Goal: Find specific page/section: Find specific page/section

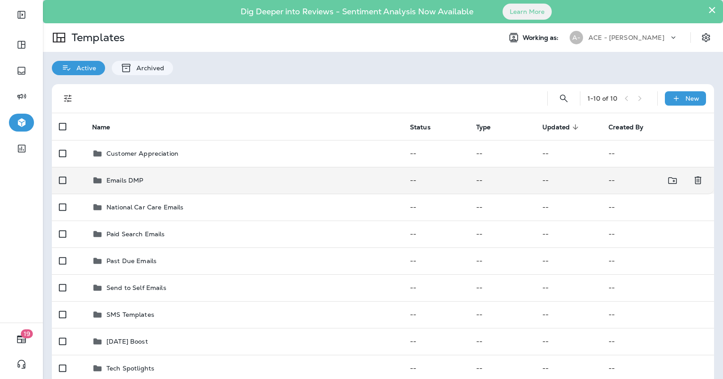
click at [183, 178] on div "Emails DMP" at bounding box center [243, 180] width 303 height 11
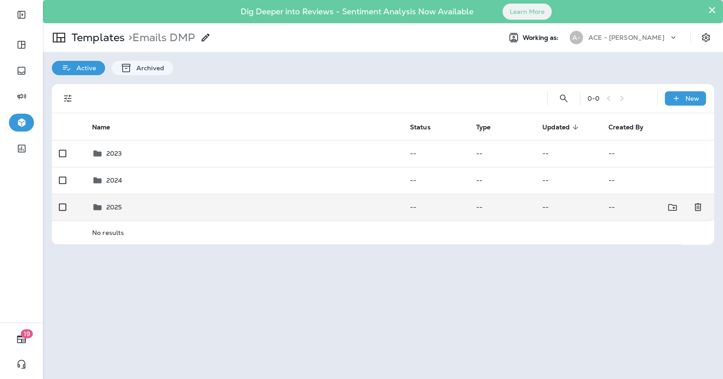
click at [181, 202] on div "2025" at bounding box center [243, 207] width 303 height 11
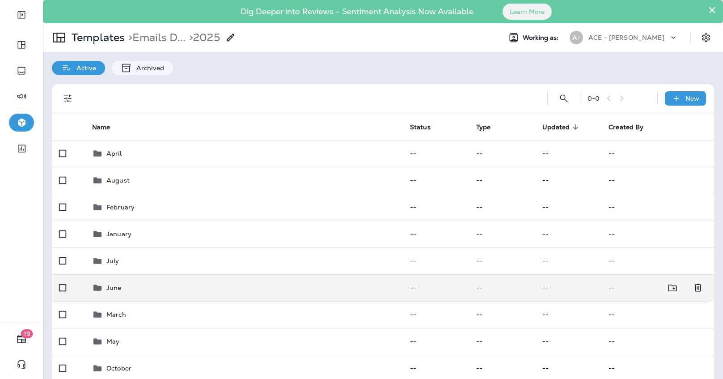
scroll to position [62, 0]
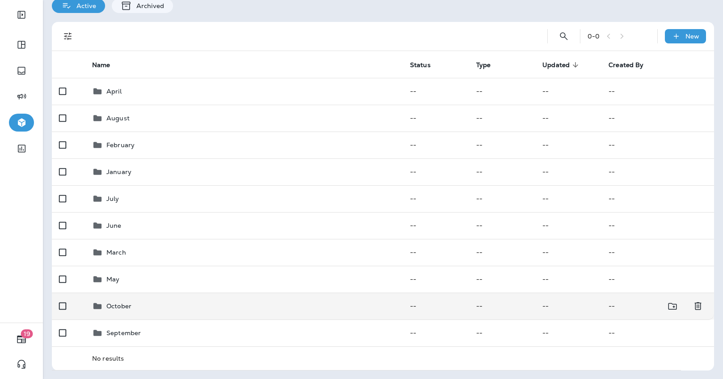
click at [150, 303] on div "October" at bounding box center [243, 305] width 303 height 11
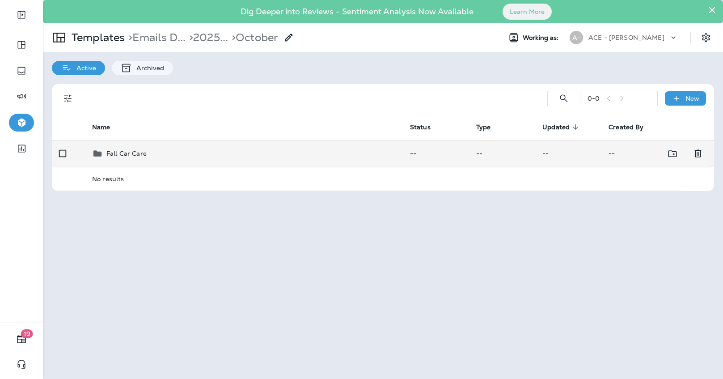
click at [212, 146] on td "Fall Car Care" at bounding box center [244, 153] width 318 height 27
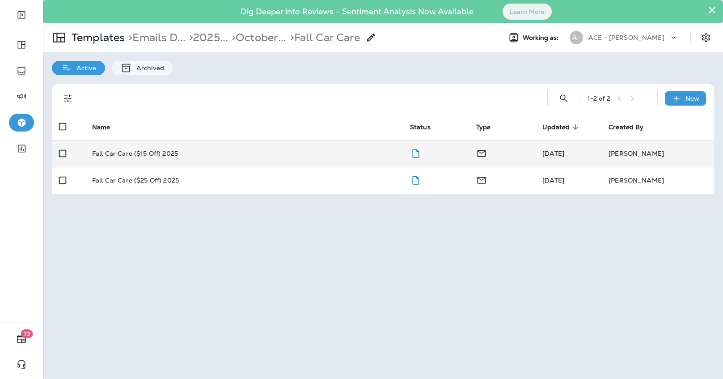
click at [209, 146] on td "Fall Car Care ($15 Off) 2025" at bounding box center [244, 153] width 318 height 27
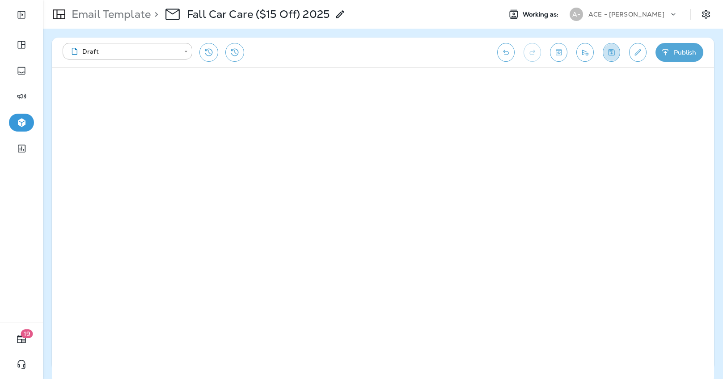
click at [612, 49] on icon "Save" at bounding box center [611, 52] width 6 height 6
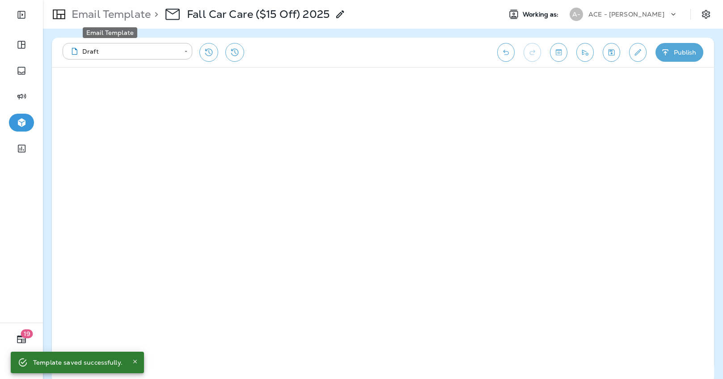
click at [139, 18] on p "Email Template" at bounding box center [109, 14] width 83 height 13
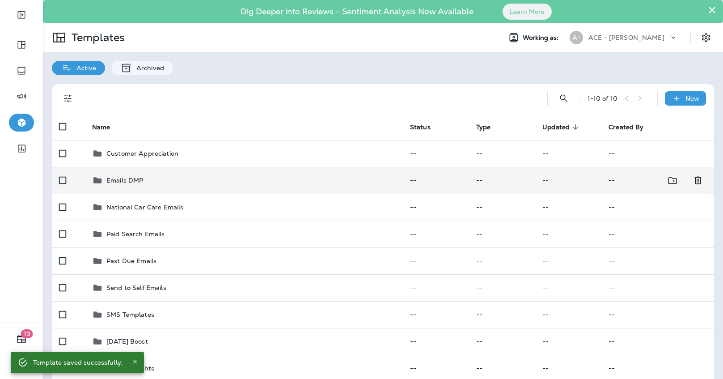
click at [160, 178] on div "Emails DMP" at bounding box center [243, 180] width 303 height 11
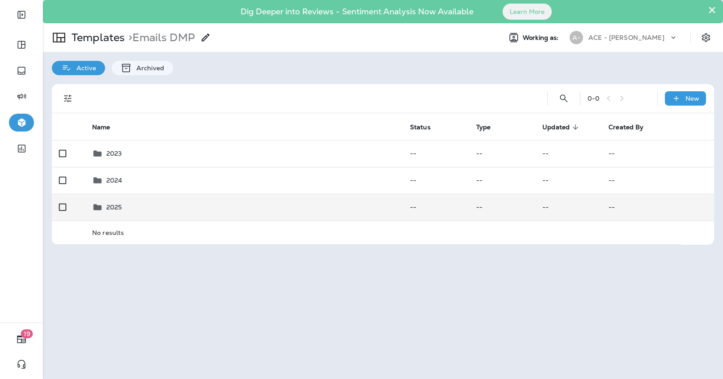
click at [152, 220] on tbody "2023 -- -- -- -- 2024 -- -- -- -- 2025 -- -- -- -- No results" at bounding box center [383, 192] width 662 height 104
click at [152, 211] on div "2025" at bounding box center [243, 207] width 303 height 11
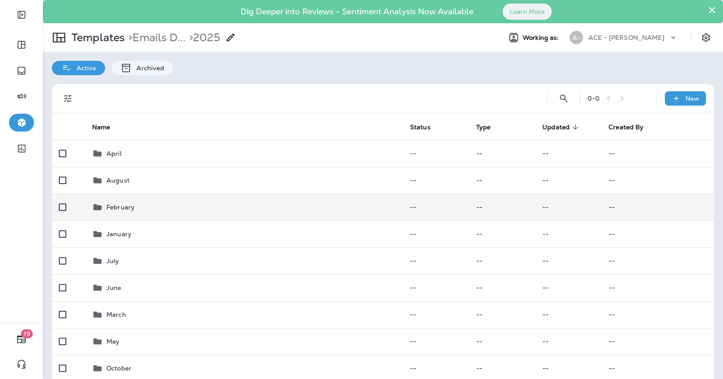
click at [160, 205] on div "February" at bounding box center [243, 207] width 303 height 11
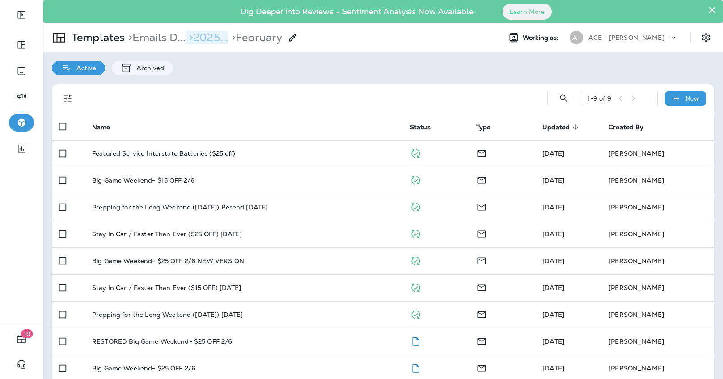
click at [210, 34] on p "> 2025..." at bounding box center [206, 37] width 42 height 13
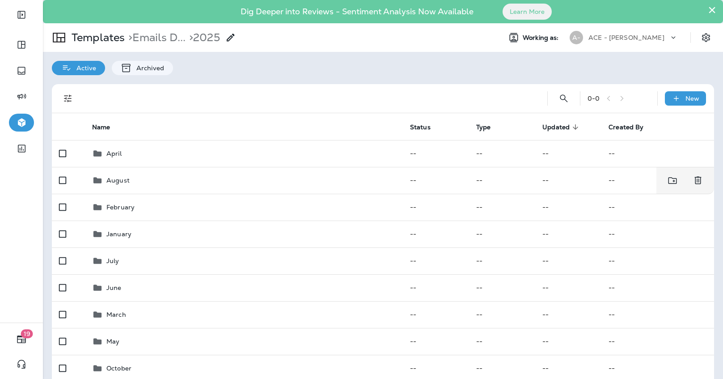
scroll to position [62, 0]
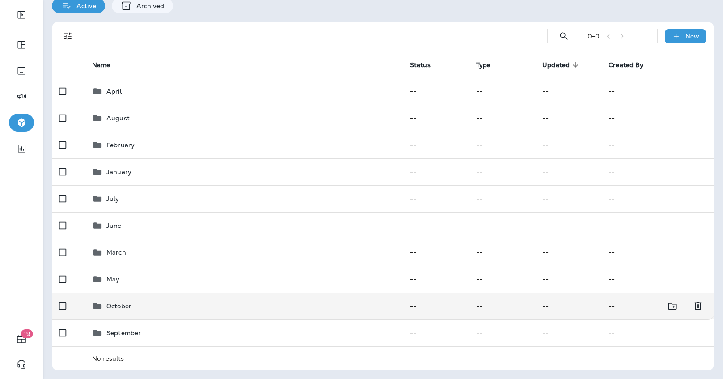
click at [140, 309] on div "October" at bounding box center [243, 305] width 303 height 11
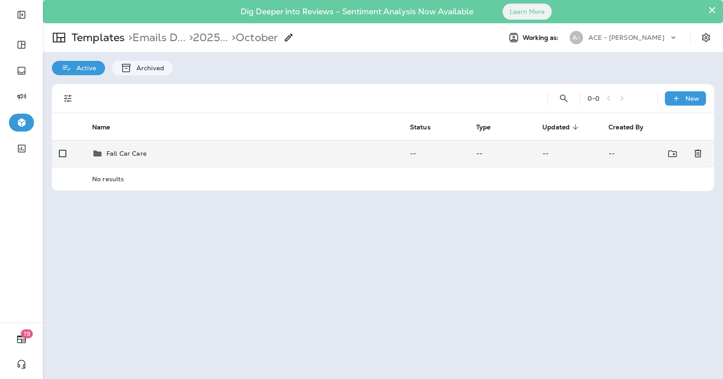
click at [190, 161] on td "Fall Car Care" at bounding box center [244, 153] width 318 height 27
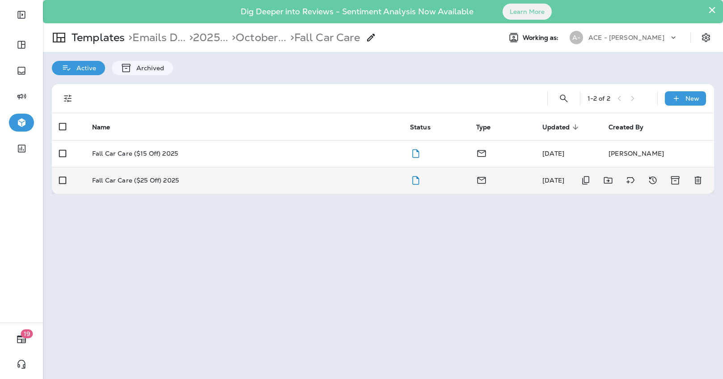
click at [192, 178] on div "Fall Car Care ($25 Off) 2025" at bounding box center [243, 180] width 303 height 7
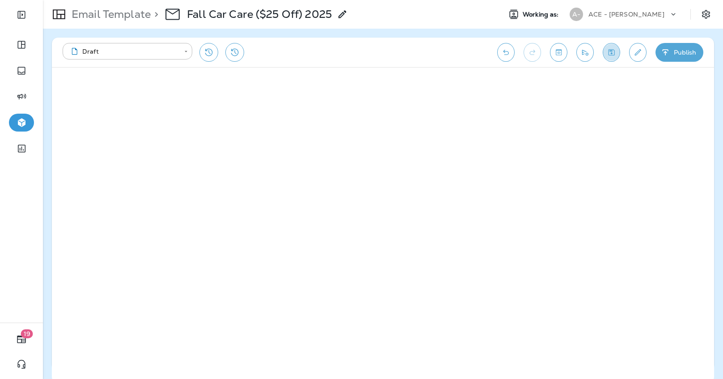
click at [612, 51] on icon "Save" at bounding box center [610, 52] width 9 height 9
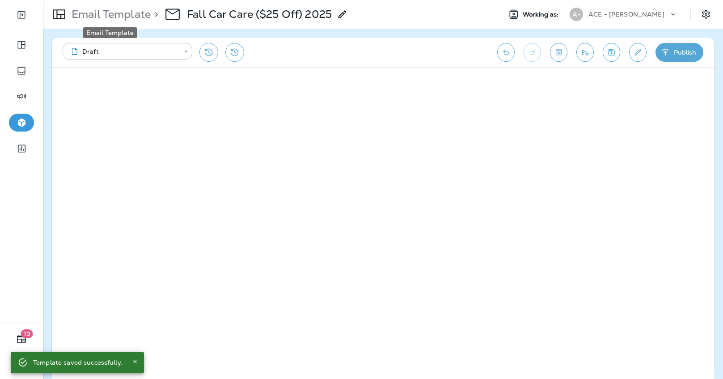
click at [136, 16] on p "Email Template" at bounding box center [109, 14] width 83 height 13
